Goal: Task Accomplishment & Management: Complete application form

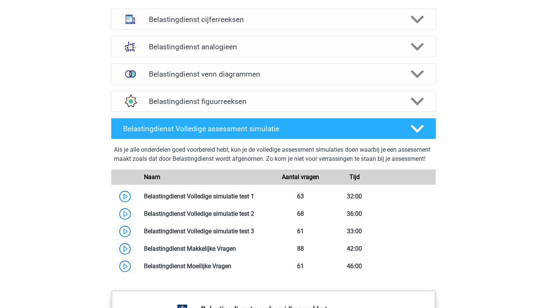
scroll to position [596, 0]
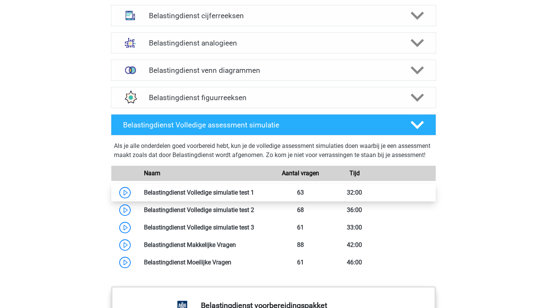
click at [254, 196] on link at bounding box center [254, 192] width 0 height 7
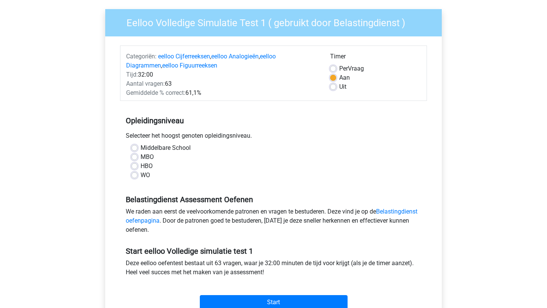
scroll to position [54, 0]
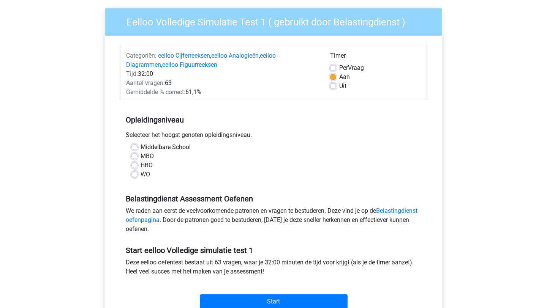
click at [140, 153] on label "MBO" at bounding box center [146, 156] width 13 height 9
click at [134, 153] on input "MBO" at bounding box center [134, 156] width 6 height 8
radio input "true"
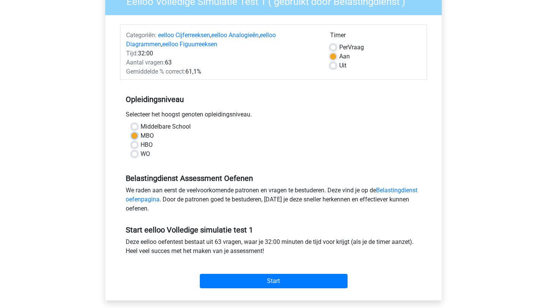
scroll to position [75, 0]
click at [137, 142] on div "HBO" at bounding box center [273, 144] width 284 height 9
click at [140, 145] on label "HBO" at bounding box center [146, 144] width 12 height 9
click at [136, 145] on input "HBO" at bounding box center [134, 144] width 6 height 8
radio input "true"
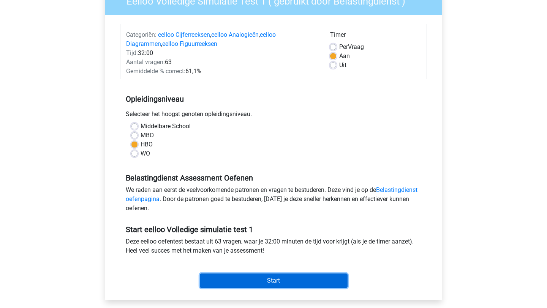
click at [262, 276] on input "Start" at bounding box center [274, 281] width 148 height 14
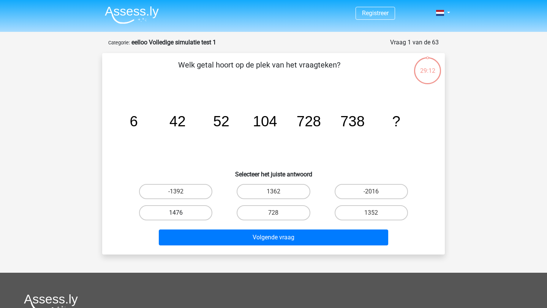
click at [177, 207] on label "1476" at bounding box center [175, 212] width 73 height 15
click at [177, 213] on input "1476" at bounding box center [178, 215] width 5 height 5
radio input "true"
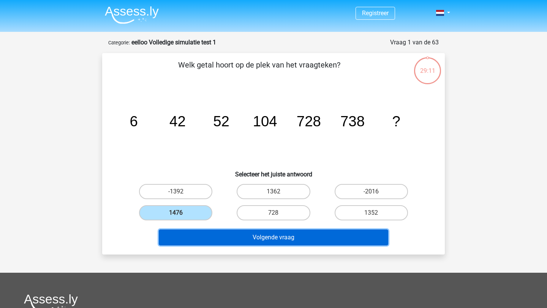
click at [242, 244] on button "Volgende vraag" at bounding box center [274, 238] width 230 height 16
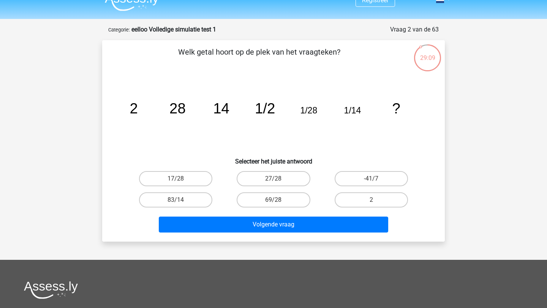
scroll to position [13, 0]
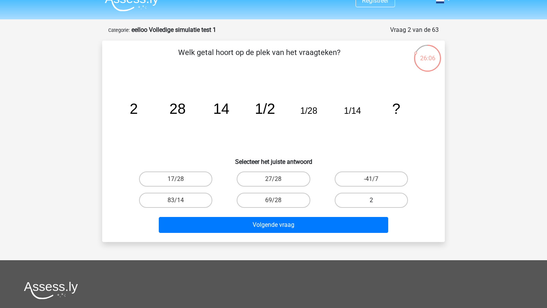
click at [368, 196] on label "2" at bounding box center [370, 200] width 73 height 15
click at [371, 200] on input "2" at bounding box center [373, 202] width 5 height 5
radio input "true"
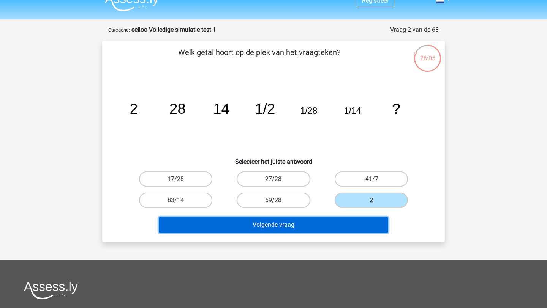
click at [336, 220] on button "Volgende vraag" at bounding box center [274, 225] width 230 height 16
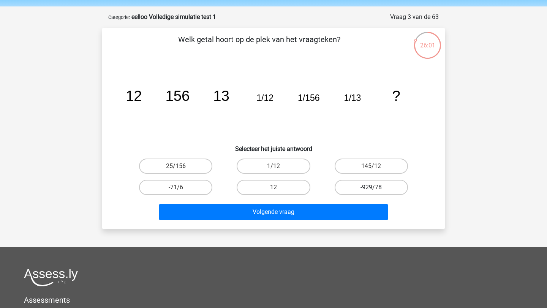
scroll to position [22, 0]
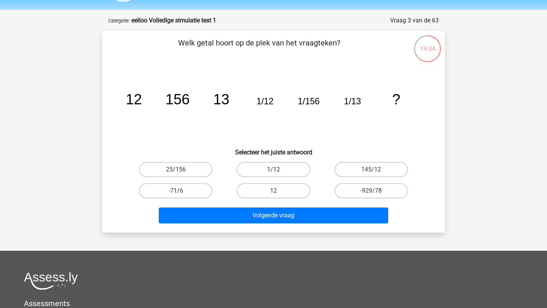
click at [273, 168] on label "1/12" at bounding box center [273, 169] width 73 height 15
click at [273, 170] on input "1/12" at bounding box center [275, 172] width 5 height 5
radio input "true"
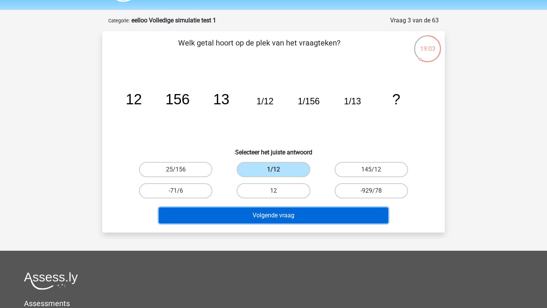
click at [289, 215] on button "Volgende vraag" at bounding box center [274, 216] width 230 height 16
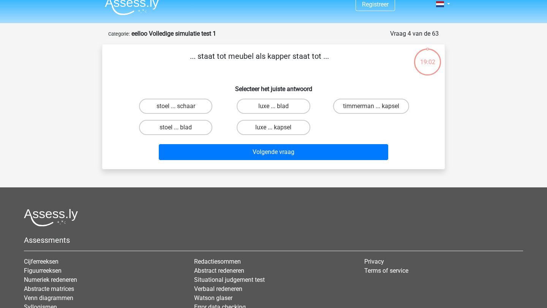
scroll to position [7, 0]
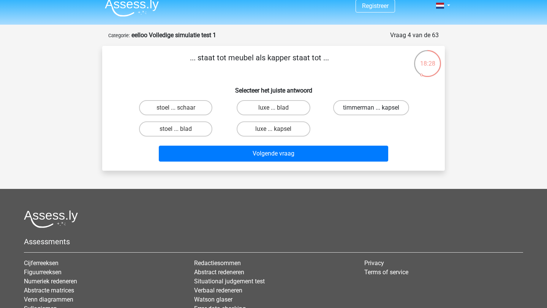
click at [358, 112] on label "timmerman ... kapsel" at bounding box center [371, 107] width 76 height 15
click at [371, 112] on input "timmerman ... kapsel" at bounding box center [373, 110] width 5 height 5
radio input "true"
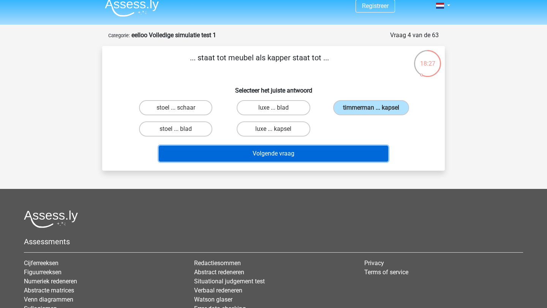
click at [314, 153] on button "Volgende vraag" at bounding box center [274, 154] width 230 height 16
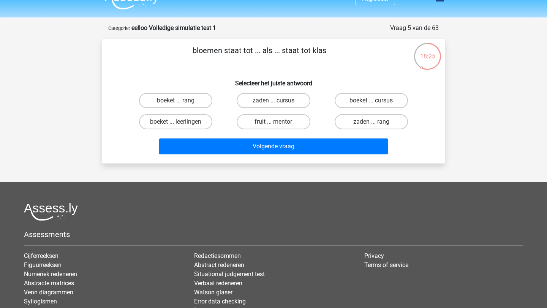
scroll to position [13, 0]
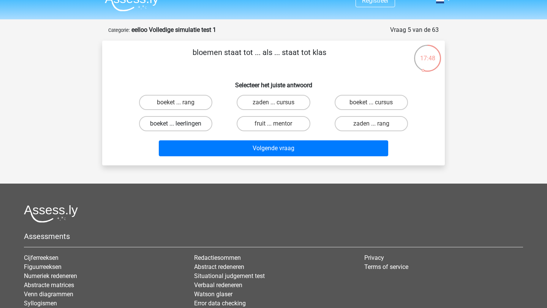
click at [189, 122] on label "boeket ... leerlingen" at bounding box center [175, 123] width 73 height 15
click at [181, 124] on input "boeket ... leerlingen" at bounding box center [178, 126] width 5 height 5
radio input "true"
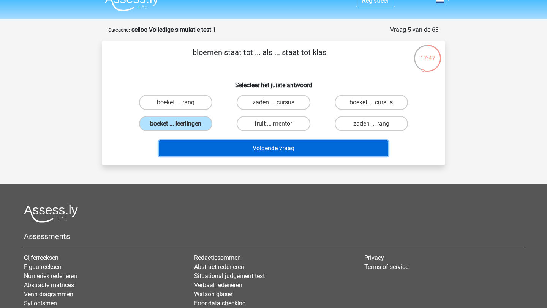
click at [241, 145] on button "Volgende vraag" at bounding box center [274, 148] width 230 height 16
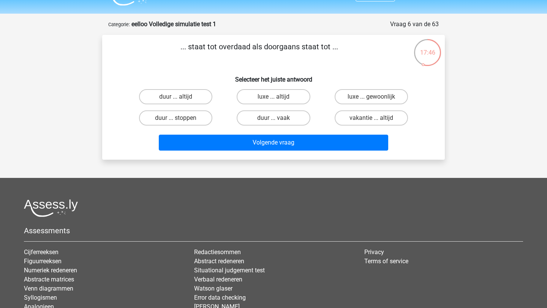
scroll to position [17, 0]
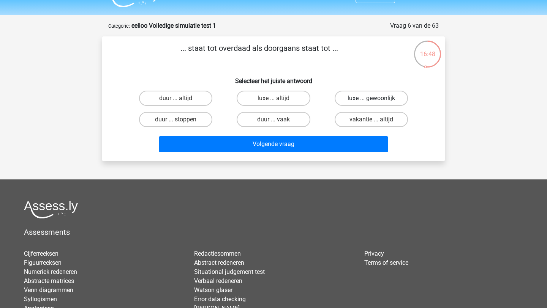
click at [359, 95] on label "luxe ... gewoonlijk" at bounding box center [370, 98] width 73 height 15
click at [371, 98] on input "luxe ... gewoonlijk" at bounding box center [373, 100] width 5 height 5
radio input "true"
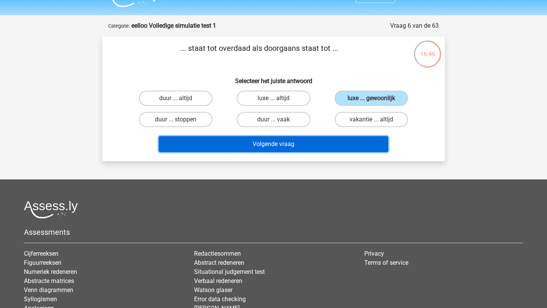
click at [279, 143] on button "Volgende vraag" at bounding box center [274, 144] width 230 height 16
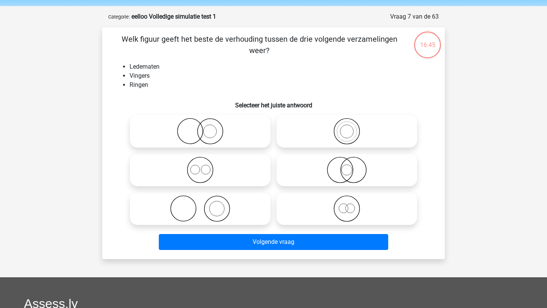
scroll to position [22, 0]
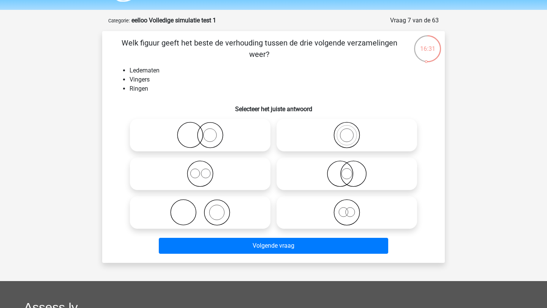
click at [348, 134] on icon at bounding box center [346, 135] width 134 height 27
click at [348, 131] on input "radio" at bounding box center [349, 128] width 5 height 5
radio input "true"
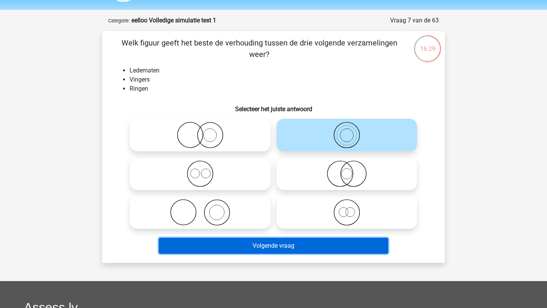
click at [267, 244] on button "Volgende vraag" at bounding box center [274, 246] width 230 height 16
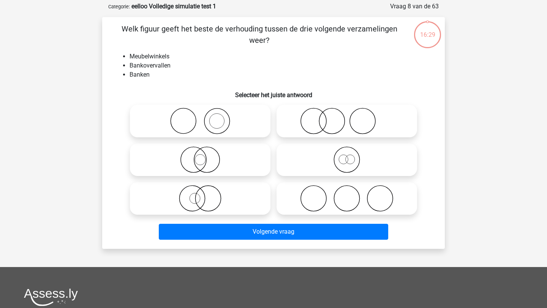
scroll to position [38, 0]
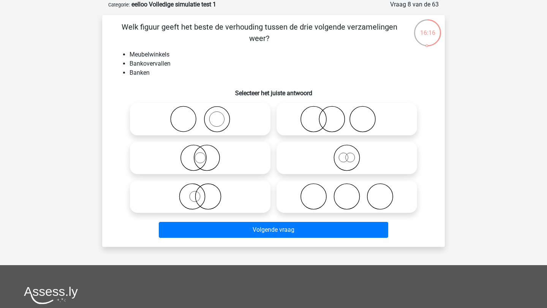
click at [216, 120] on icon at bounding box center [200, 119] width 134 height 27
click at [205, 115] on input "radio" at bounding box center [202, 112] width 5 height 5
radio input "true"
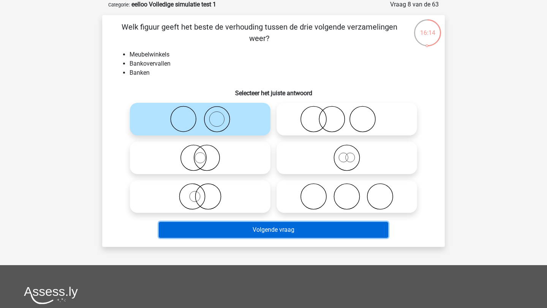
click at [235, 235] on button "Volgende vraag" at bounding box center [274, 230] width 230 height 16
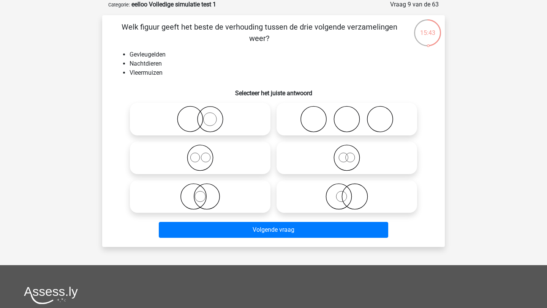
click at [334, 200] on icon at bounding box center [346, 196] width 134 height 27
click at [347, 193] on input "radio" at bounding box center [349, 190] width 5 height 5
radio input "true"
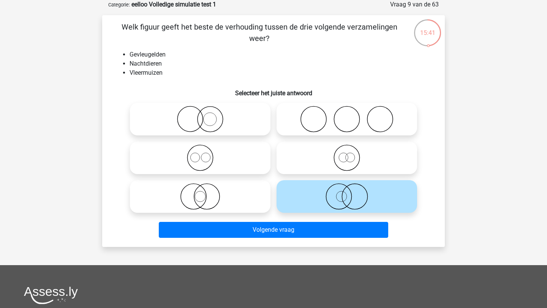
click at [198, 156] on icon at bounding box center [200, 158] width 134 height 27
click at [200, 154] on input "radio" at bounding box center [202, 151] width 5 height 5
radio input "true"
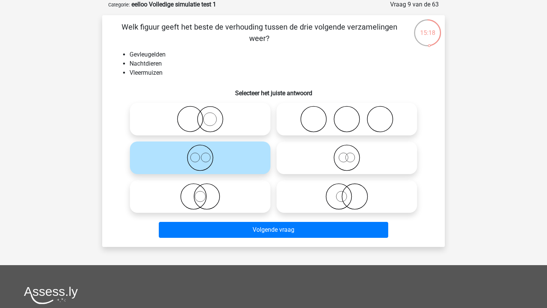
click at [202, 208] on circle at bounding box center [206, 196] width 25 height 25
click at [202, 193] on input "radio" at bounding box center [202, 190] width 5 height 5
radio input "true"
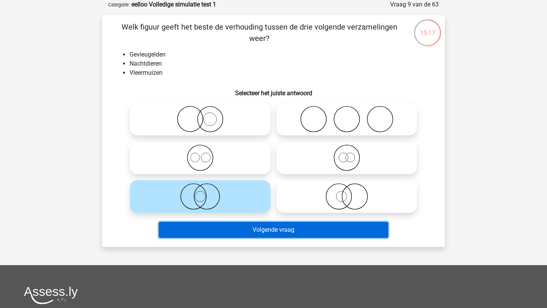
click at [229, 228] on button "Volgende vraag" at bounding box center [274, 230] width 230 height 16
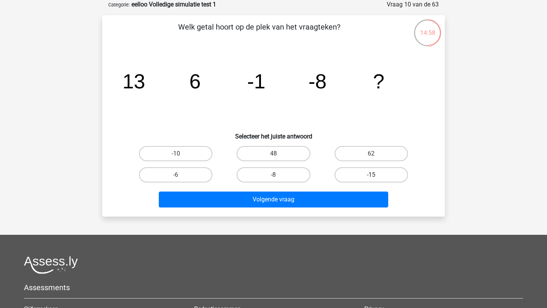
click at [353, 175] on label "-15" at bounding box center [370, 174] width 73 height 15
click at [371, 175] on input "-15" at bounding box center [373, 177] width 5 height 5
radio input "true"
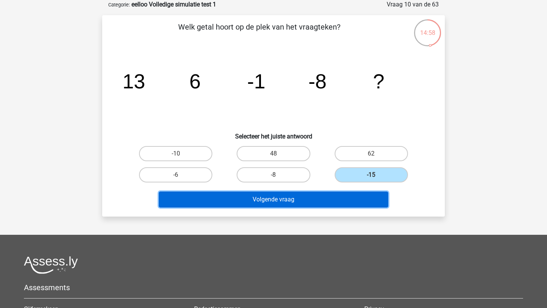
click at [319, 202] on button "Volgende vraag" at bounding box center [274, 200] width 230 height 16
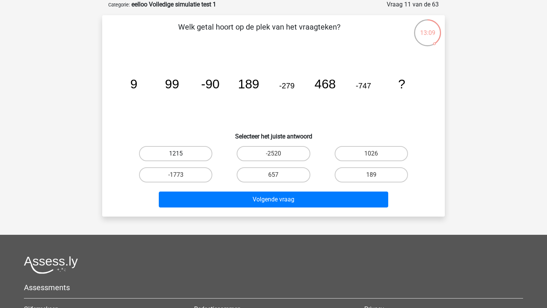
click at [184, 156] on label "1215" at bounding box center [175, 153] width 73 height 15
click at [181, 156] on input "1215" at bounding box center [178, 156] width 5 height 5
radio input "true"
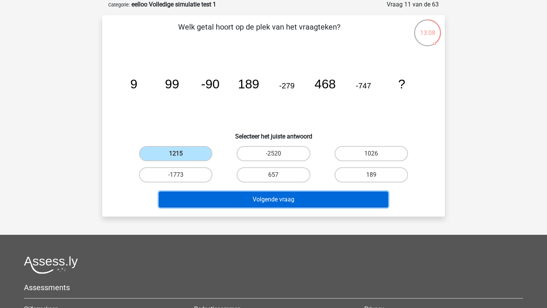
click at [248, 202] on button "Volgende vraag" at bounding box center [274, 200] width 230 height 16
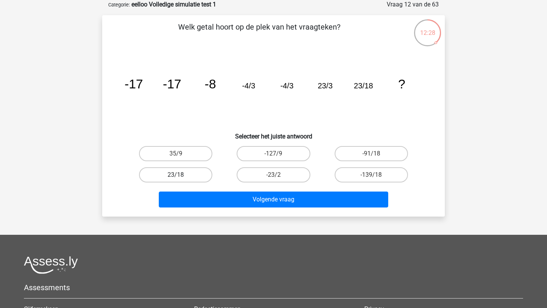
click at [184, 175] on label "23/18" at bounding box center [175, 174] width 73 height 15
click at [181, 175] on input "23/18" at bounding box center [178, 177] width 5 height 5
radio input "true"
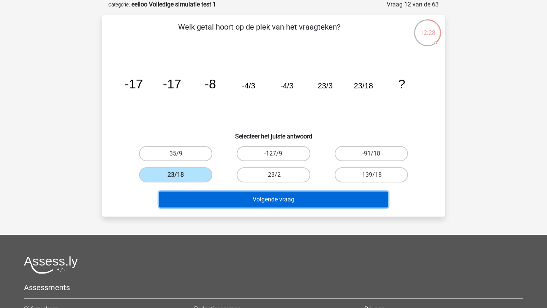
click at [244, 198] on button "Volgende vraag" at bounding box center [274, 200] width 230 height 16
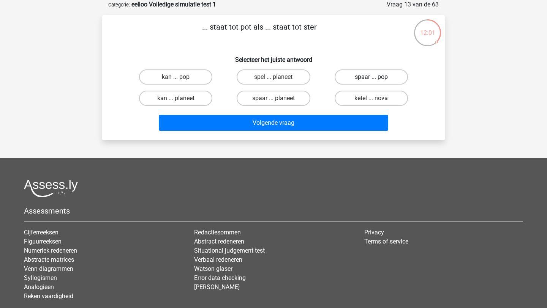
click at [360, 82] on label "spaar ... pop" at bounding box center [370, 76] width 73 height 15
click at [371, 82] on input "spaar ... pop" at bounding box center [373, 79] width 5 height 5
radio input "true"
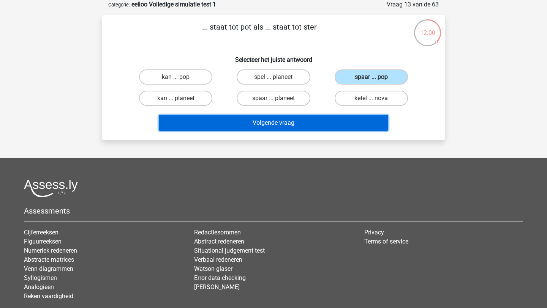
click at [308, 125] on button "Volgende vraag" at bounding box center [274, 123] width 230 height 16
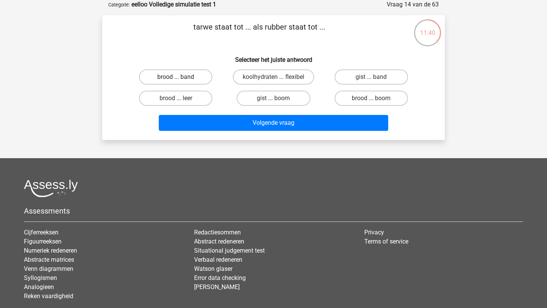
click at [186, 80] on label "brood ... band" at bounding box center [175, 76] width 73 height 15
click at [181, 80] on input "brood ... band" at bounding box center [178, 79] width 5 height 5
radio input "true"
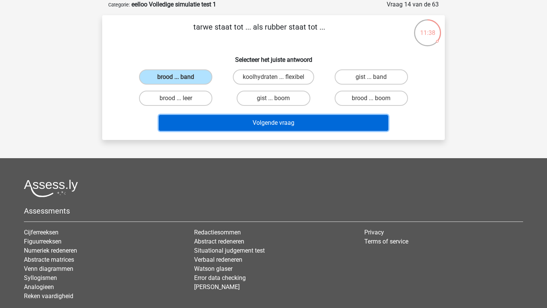
click at [245, 125] on button "Volgende vraag" at bounding box center [274, 123] width 230 height 16
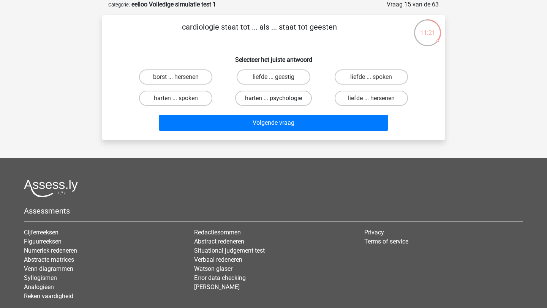
click at [271, 103] on label "harten ... psychologie" at bounding box center [273, 98] width 77 height 15
click at [273, 103] on input "harten ... psychologie" at bounding box center [275, 100] width 5 height 5
radio input "true"
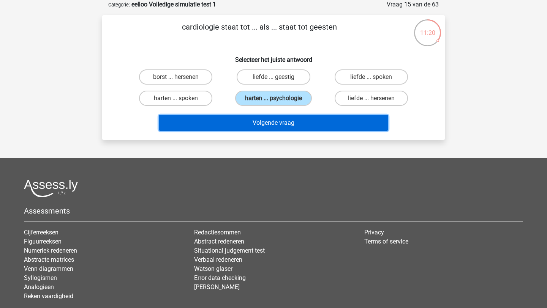
click at [273, 123] on button "Volgende vraag" at bounding box center [274, 123] width 230 height 16
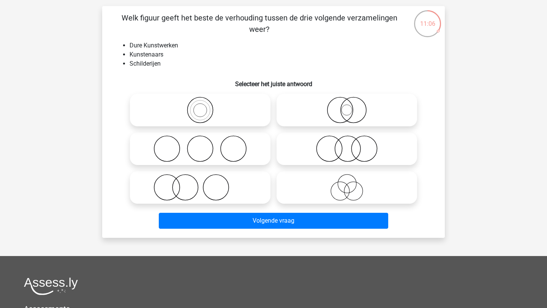
scroll to position [47, 0]
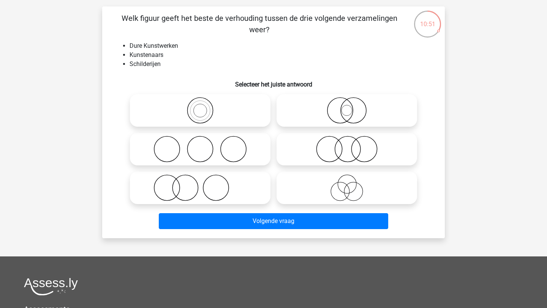
click at [346, 153] on icon at bounding box center [346, 149] width 134 height 27
click at [347, 145] on input "radio" at bounding box center [349, 142] width 5 height 5
radio input "true"
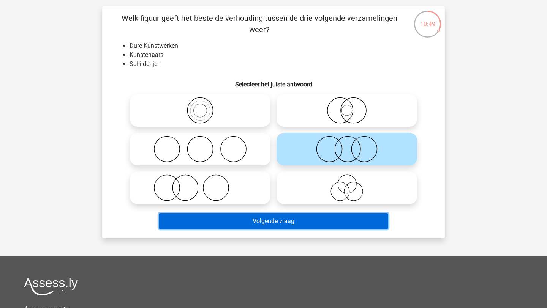
click at [282, 220] on button "Volgende vraag" at bounding box center [274, 221] width 230 height 16
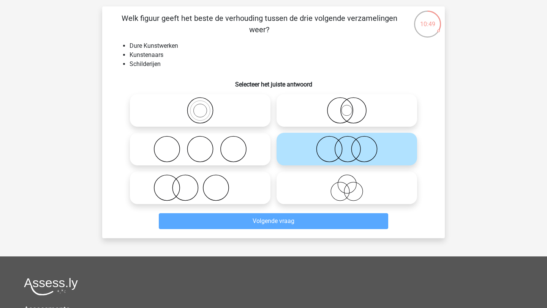
scroll to position [38, 0]
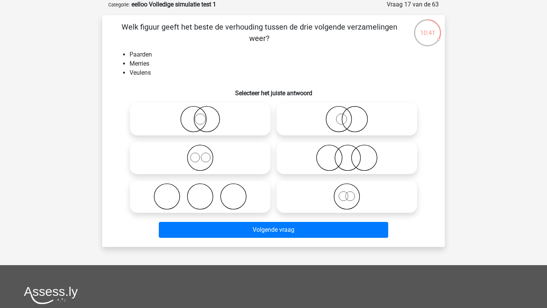
click at [342, 199] on icon at bounding box center [346, 196] width 134 height 27
click at [347, 193] on input "radio" at bounding box center [349, 190] width 5 height 5
radio input "true"
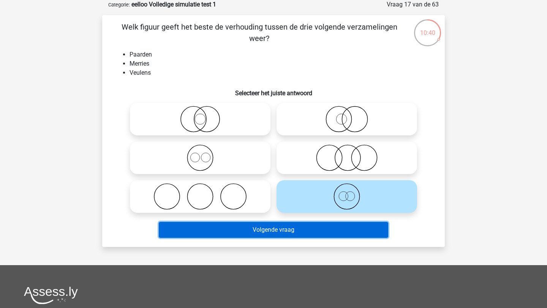
click at [307, 235] on button "Volgende vraag" at bounding box center [274, 230] width 230 height 16
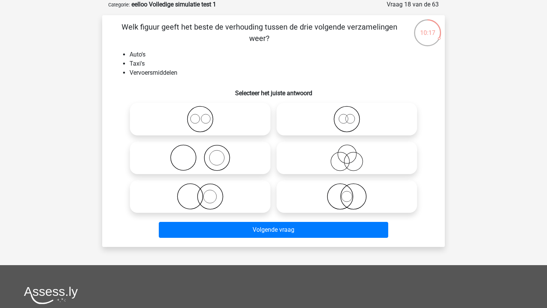
click at [218, 196] on icon at bounding box center [200, 196] width 134 height 27
click at [205, 193] on input "radio" at bounding box center [202, 190] width 5 height 5
radio input "true"
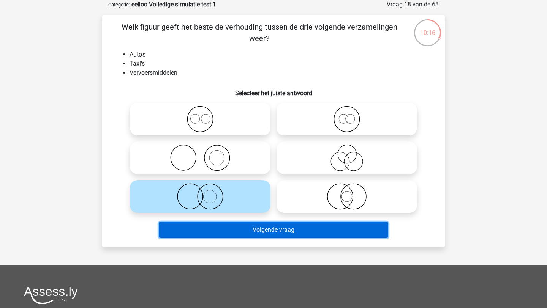
click at [229, 224] on button "Volgende vraag" at bounding box center [274, 230] width 230 height 16
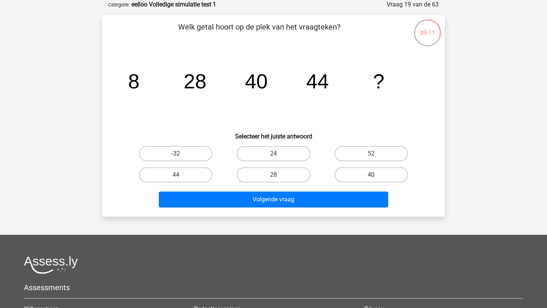
click at [360, 178] on label "40" at bounding box center [370, 174] width 73 height 15
click at [371, 178] on input "40" at bounding box center [373, 177] width 5 height 5
radio input "true"
click at [319, 208] on div "Volgende vraag" at bounding box center [273, 201] width 293 height 19
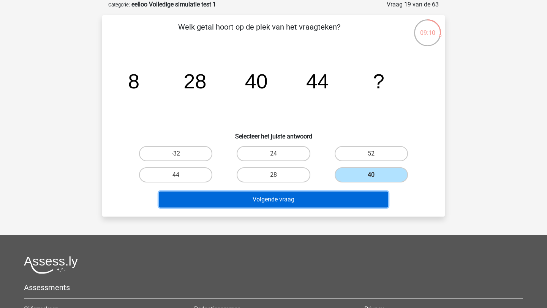
click at [307, 196] on button "Volgende vraag" at bounding box center [274, 200] width 230 height 16
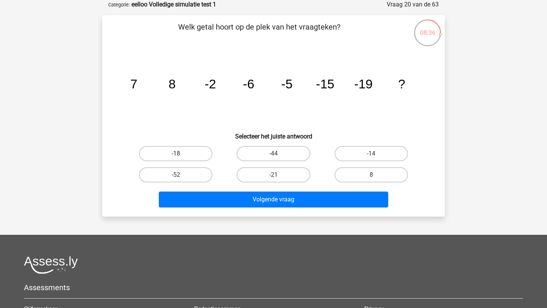
click at [189, 153] on label "-18" at bounding box center [175, 153] width 73 height 15
click at [181, 154] on input "-18" at bounding box center [178, 156] width 5 height 5
radio input "true"
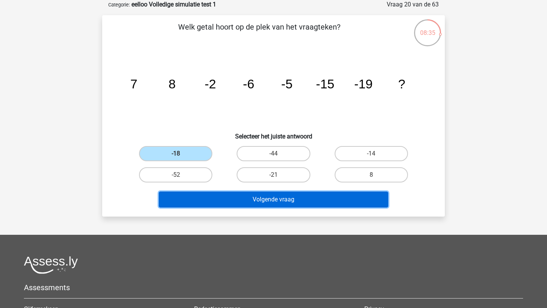
click at [238, 196] on button "Volgende vraag" at bounding box center [274, 200] width 230 height 16
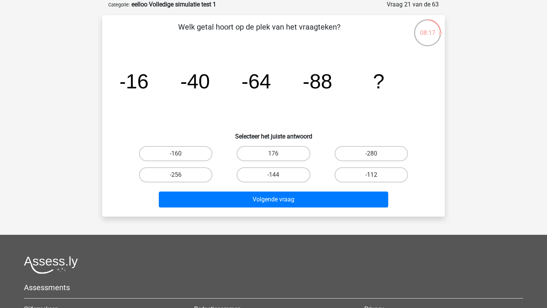
click at [359, 175] on label "-112" at bounding box center [370, 174] width 73 height 15
click at [371, 175] on input "-112" at bounding box center [373, 177] width 5 height 5
radio input "true"
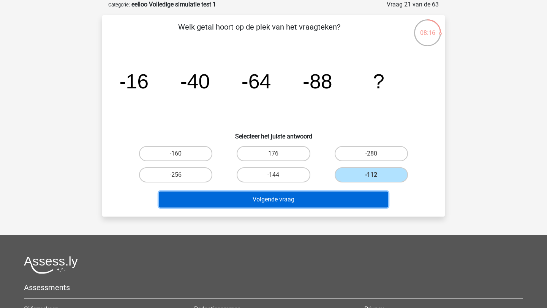
click at [327, 196] on button "Volgende vraag" at bounding box center [274, 200] width 230 height 16
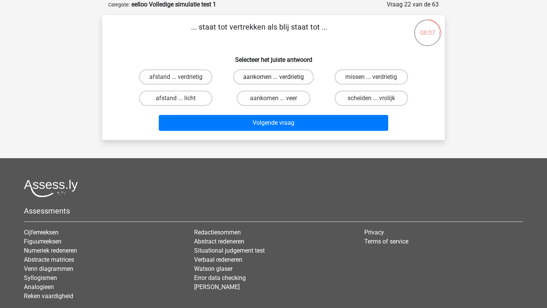
click at [260, 70] on label "aankomen ... verdrietig" at bounding box center [273, 76] width 80 height 15
click at [273, 77] on input "aankomen ... verdrietig" at bounding box center [275, 79] width 5 height 5
radio input "true"
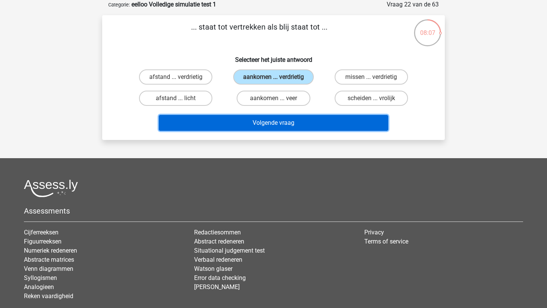
click at [254, 124] on button "Volgende vraag" at bounding box center [274, 123] width 230 height 16
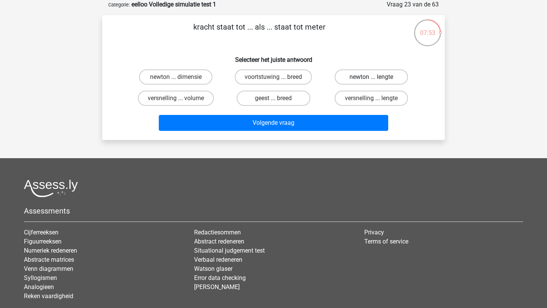
click at [358, 78] on label "newton ... lengte" at bounding box center [370, 76] width 73 height 15
click at [371, 78] on input "newton ... lengte" at bounding box center [373, 79] width 5 height 5
radio input "true"
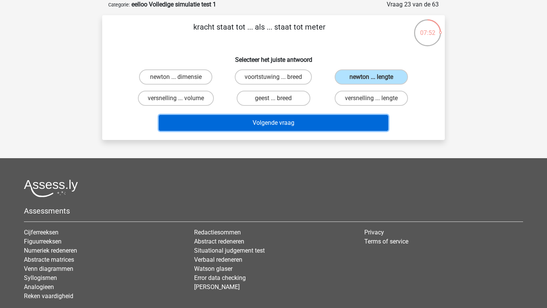
click at [304, 124] on button "Volgende vraag" at bounding box center [274, 123] width 230 height 16
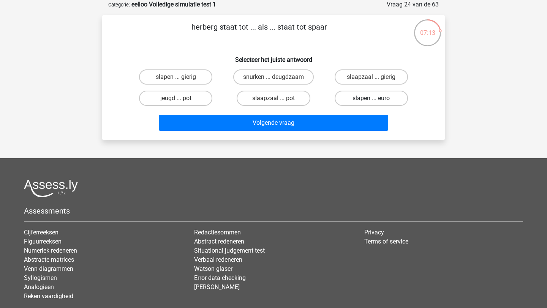
click at [366, 95] on label "slapen ... euro" at bounding box center [370, 98] width 73 height 15
click at [371, 98] on input "slapen ... euro" at bounding box center [373, 100] width 5 height 5
radio input "true"
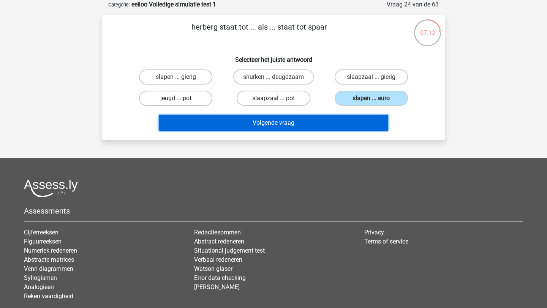
click at [317, 118] on button "Volgende vraag" at bounding box center [274, 123] width 230 height 16
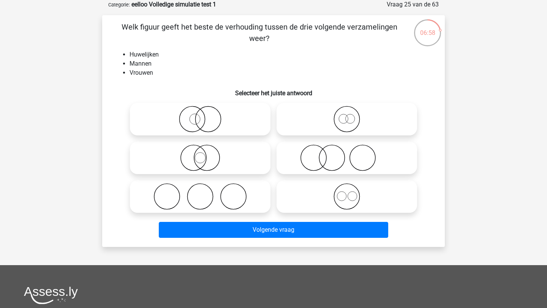
click at [211, 198] on icon at bounding box center [200, 196] width 134 height 27
click at [205, 193] on input "radio" at bounding box center [202, 190] width 5 height 5
radio input "true"
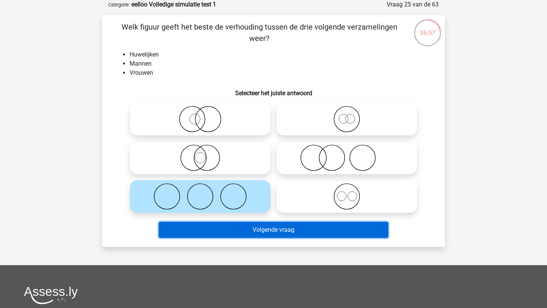
click at [229, 226] on button "Volgende vraag" at bounding box center [274, 230] width 230 height 16
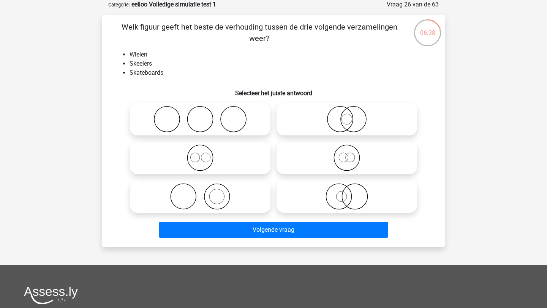
click at [347, 120] on icon at bounding box center [346, 119] width 134 height 27
click at [347, 115] on input "radio" at bounding box center [349, 112] width 5 height 5
radio input "true"
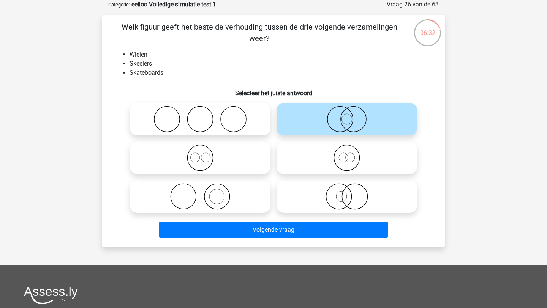
click at [222, 160] on icon at bounding box center [200, 158] width 134 height 27
click at [205, 154] on input "radio" at bounding box center [202, 151] width 5 height 5
radio input "true"
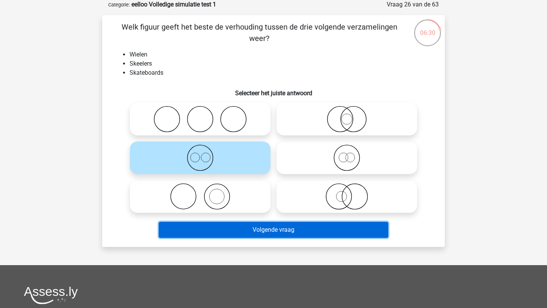
click at [222, 226] on button "Volgende vraag" at bounding box center [274, 230] width 230 height 16
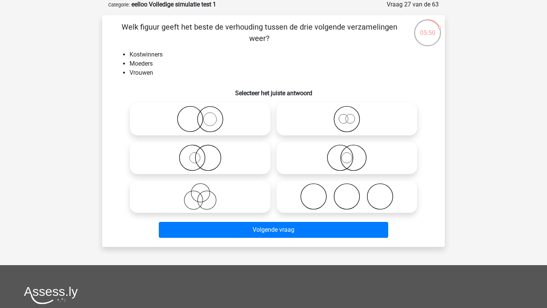
click at [318, 161] on icon at bounding box center [346, 158] width 134 height 27
click at [347, 154] on input "radio" at bounding box center [349, 151] width 5 height 5
radio input "true"
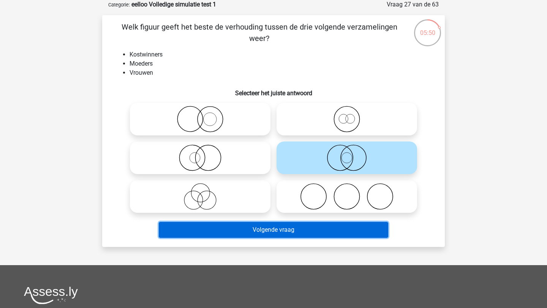
click at [292, 232] on button "Volgende vraag" at bounding box center [274, 230] width 230 height 16
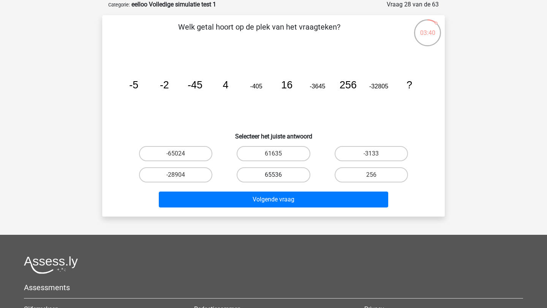
click at [288, 175] on label "65536" at bounding box center [273, 174] width 73 height 15
click at [278, 175] on input "65536" at bounding box center [275, 177] width 5 height 5
radio input "true"
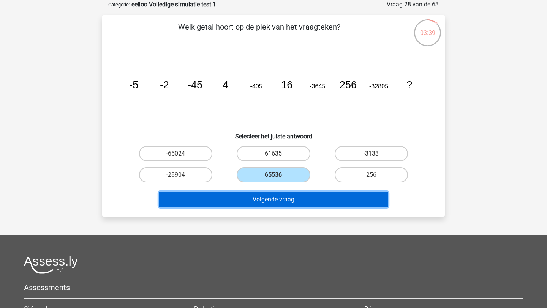
click at [289, 198] on button "Volgende vraag" at bounding box center [274, 200] width 230 height 16
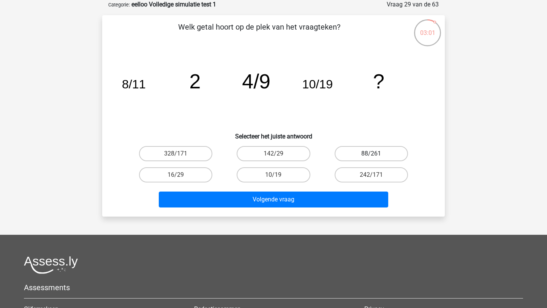
click at [363, 156] on label "88/261" at bounding box center [370, 153] width 73 height 15
click at [371, 156] on input "88/261" at bounding box center [373, 156] width 5 height 5
radio input "true"
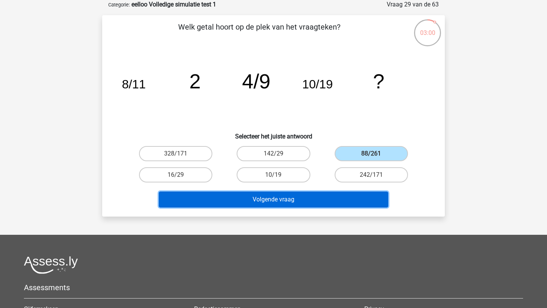
click at [311, 197] on button "Volgende vraag" at bounding box center [274, 200] width 230 height 16
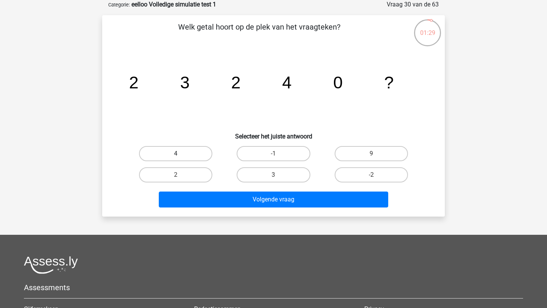
click at [190, 158] on label "4" at bounding box center [175, 153] width 73 height 15
click at [181, 158] on input "4" at bounding box center [178, 156] width 5 height 5
radio input "true"
click at [192, 181] on label "2" at bounding box center [175, 174] width 73 height 15
click at [181, 180] on input "2" at bounding box center [178, 177] width 5 height 5
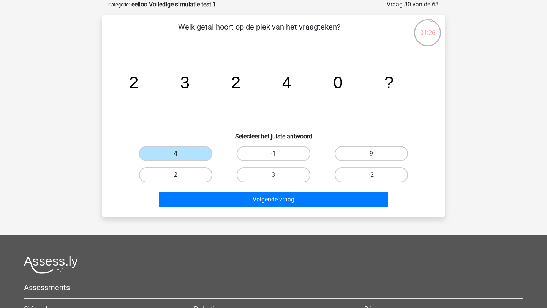
radio input "true"
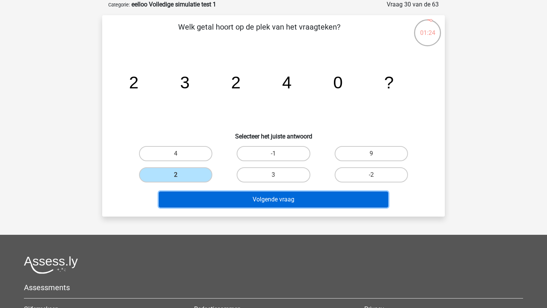
click at [233, 197] on button "Volgende vraag" at bounding box center [274, 200] width 230 height 16
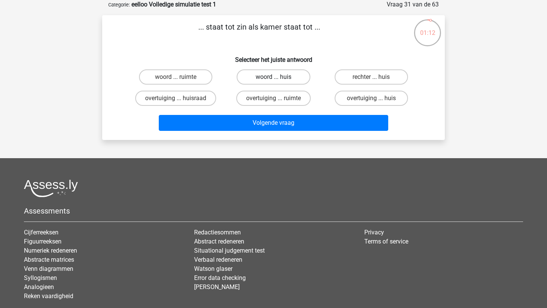
click at [274, 84] on label "woord ... huis" at bounding box center [273, 76] width 73 height 15
click at [274, 82] on input "woord ... huis" at bounding box center [275, 79] width 5 height 5
radio input "true"
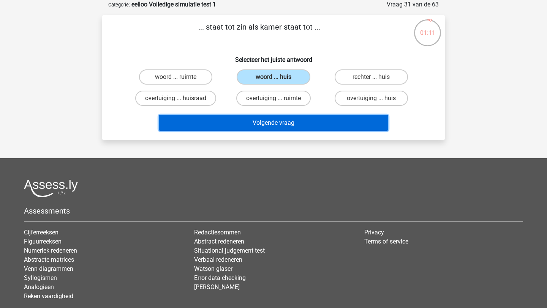
click at [260, 121] on button "Volgende vraag" at bounding box center [274, 123] width 230 height 16
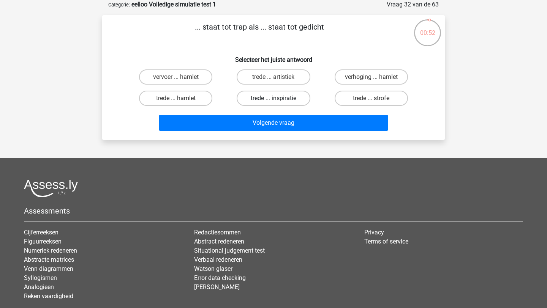
click at [271, 101] on label "trede ... inspiratie" at bounding box center [273, 98] width 73 height 15
click at [273, 101] on input "trede ... inspiratie" at bounding box center [275, 100] width 5 height 5
radio input "true"
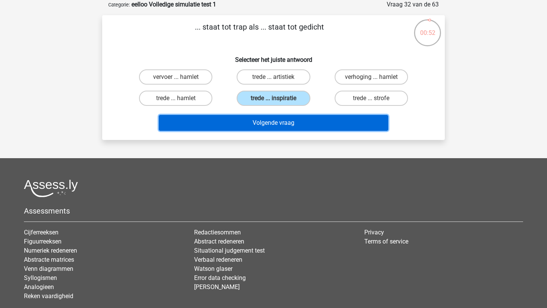
click at [258, 119] on button "Volgende vraag" at bounding box center [274, 123] width 230 height 16
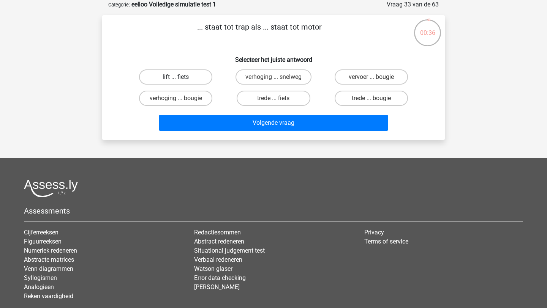
click at [166, 73] on label "lift ... fiets" at bounding box center [175, 76] width 73 height 15
click at [176, 77] on input "lift ... fiets" at bounding box center [178, 79] width 5 height 5
radio input "true"
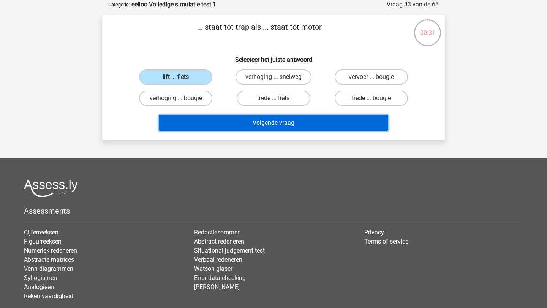
click at [221, 129] on button "Volgende vraag" at bounding box center [274, 123] width 230 height 16
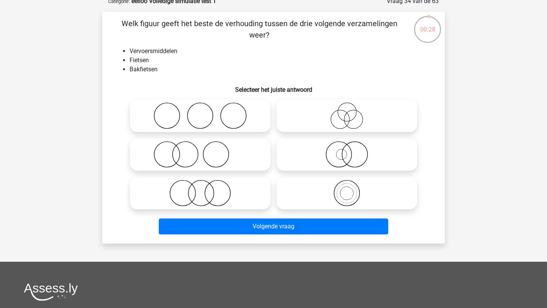
scroll to position [29, 0]
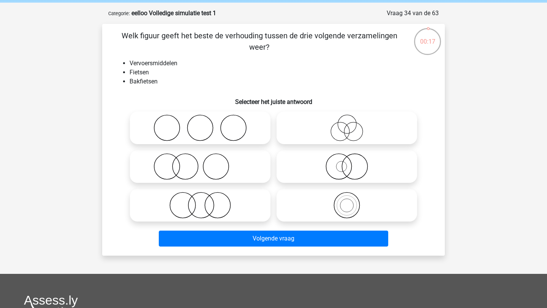
click at [320, 210] on icon at bounding box center [346, 205] width 134 height 27
click at [347, 202] on input "radio" at bounding box center [349, 199] width 5 height 5
radio input "true"
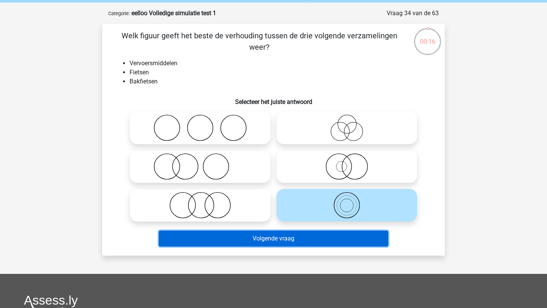
click at [293, 240] on button "Volgende vraag" at bounding box center [274, 239] width 230 height 16
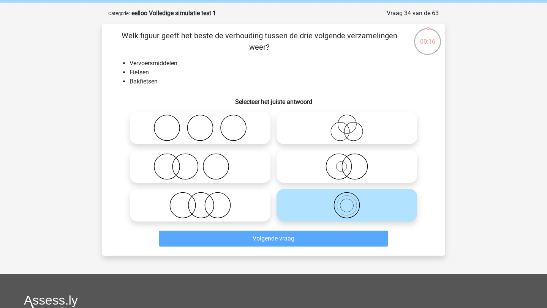
scroll to position [38, 0]
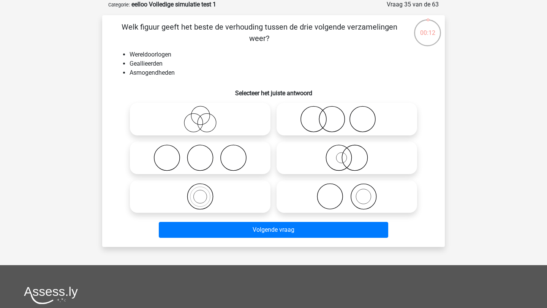
click at [206, 153] on icon at bounding box center [200, 158] width 134 height 27
click at [205, 153] on input "radio" at bounding box center [202, 151] width 5 height 5
radio input "true"
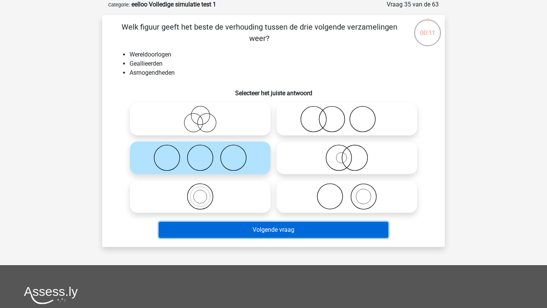
click at [227, 228] on button "Volgende vraag" at bounding box center [274, 230] width 230 height 16
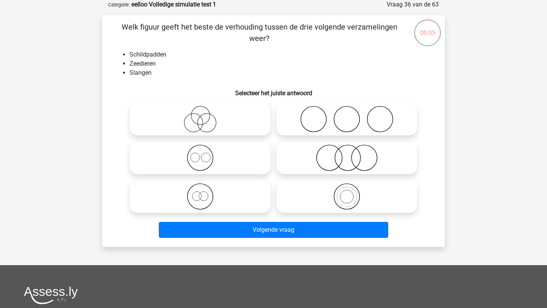
click at [327, 130] on icon at bounding box center [346, 119] width 134 height 27
click at [347, 115] on input "radio" at bounding box center [349, 112] width 5 height 5
radio input "true"
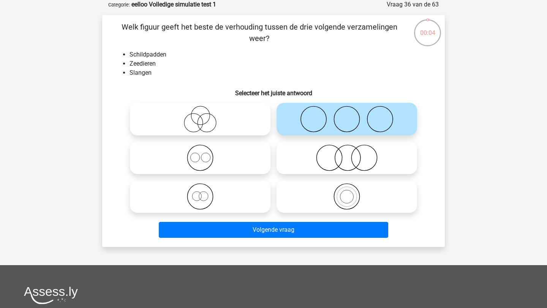
click at [342, 145] on icon at bounding box center [346, 158] width 134 height 27
click at [347, 149] on input "radio" at bounding box center [349, 151] width 5 height 5
radio input "true"
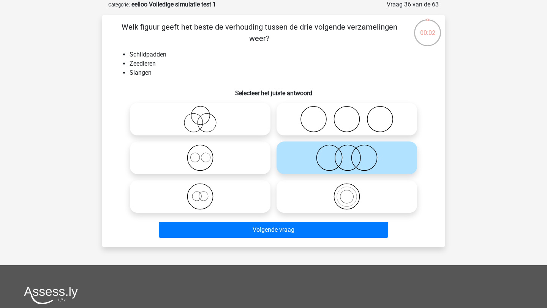
click at [337, 116] on icon at bounding box center [346, 119] width 134 height 27
click at [347, 115] on input "radio" at bounding box center [349, 112] width 5 height 5
radio input "true"
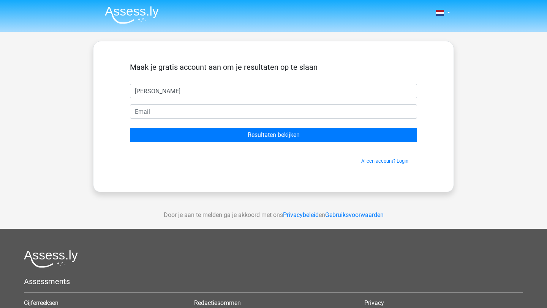
type input "Claire"
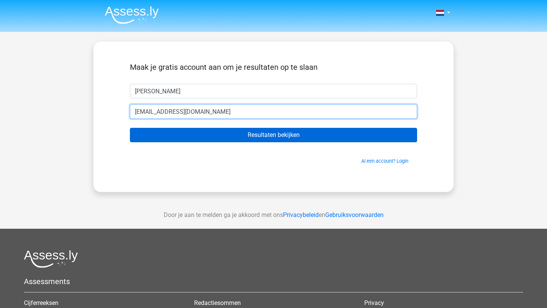
type input "claireschellevis@hotmail.com"
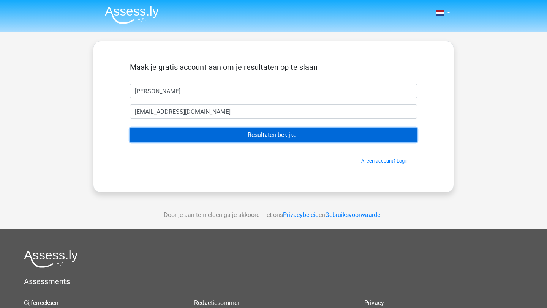
click at [263, 132] on input "Resultaten bekijken" at bounding box center [273, 135] width 287 height 14
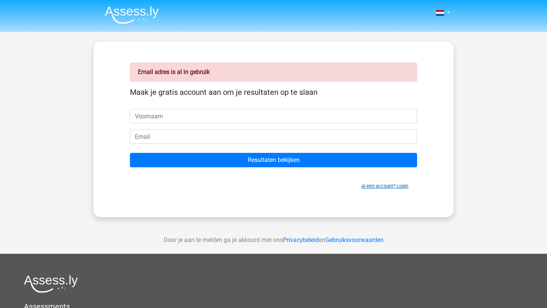
click at [364, 184] on link "Al een account? Login" at bounding box center [384, 186] width 47 height 6
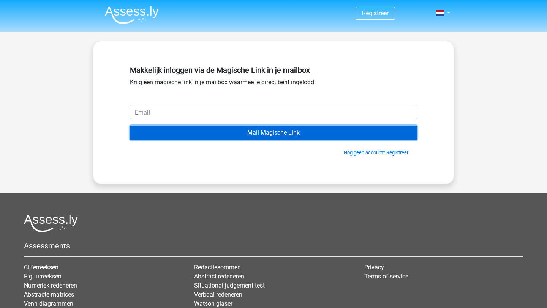
click at [284, 132] on input "Mail Magische Link" at bounding box center [273, 133] width 287 height 14
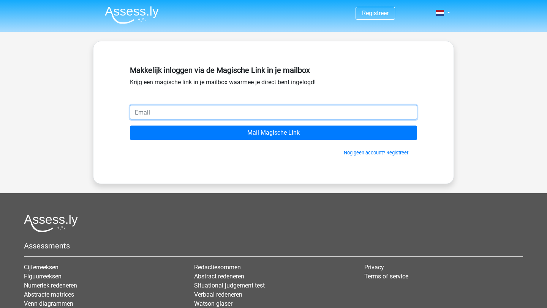
click at [256, 107] on input "email" at bounding box center [273, 112] width 287 height 14
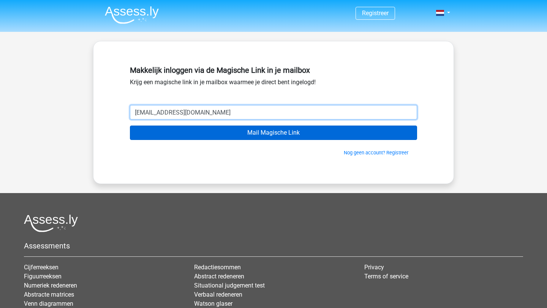
type input "[EMAIL_ADDRESS][DOMAIN_NAME]"
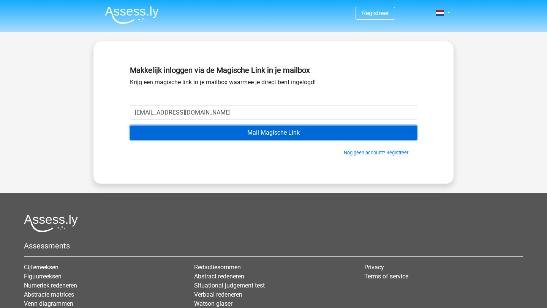
click at [229, 129] on input "Mail Magische Link" at bounding box center [273, 133] width 287 height 14
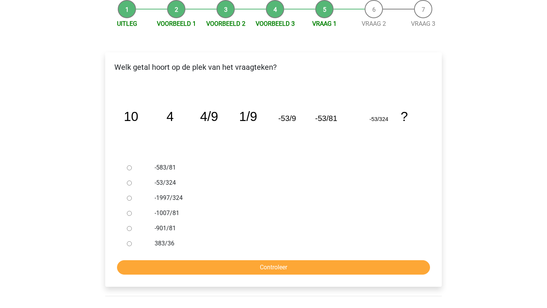
scroll to position [33, 0]
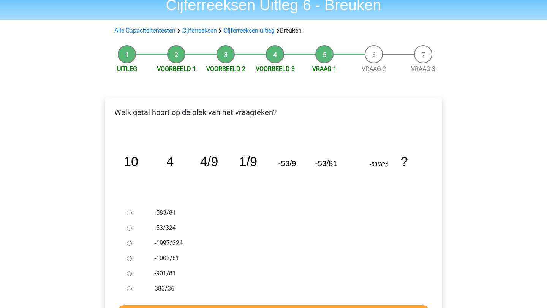
click at [128, 59] on li "Uitleg" at bounding box center [126, 59] width 49 height 28
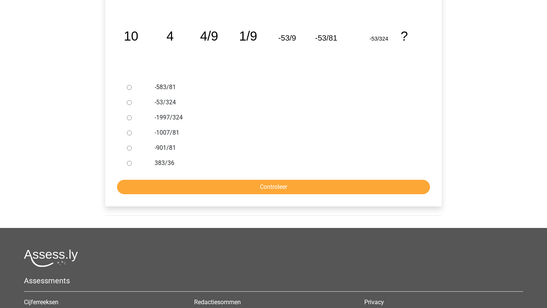
scroll to position [180, 0]
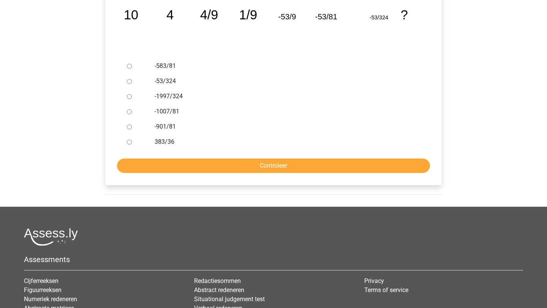
click at [146, 123] on div at bounding box center [136, 126] width 25 height 15
click at [147, 125] on div at bounding box center [136, 126] width 25 height 15
click at [132, 125] on div at bounding box center [136, 126] width 25 height 15
click at [131, 128] on input "-901/81" at bounding box center [129, 127] width 5 height 5
radio input "true"
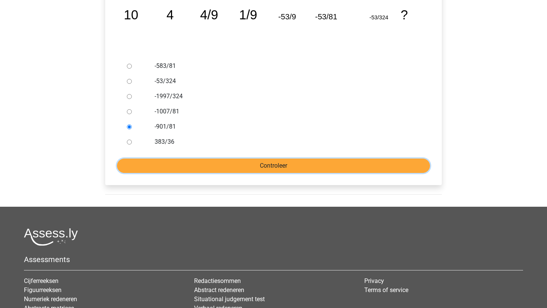
click at [176, 165] on input "Controleer" at bounding box center [273, 166] width 313 height 14
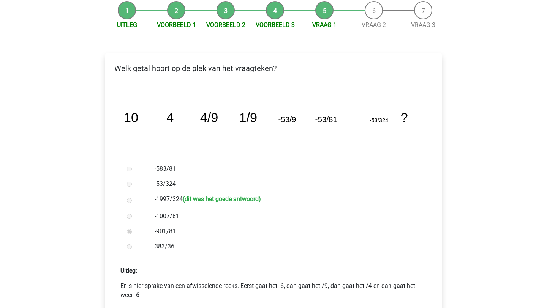
scroll to position [111, 0]
